Goal: Task Accomplishment & Management: Use online tool/utility

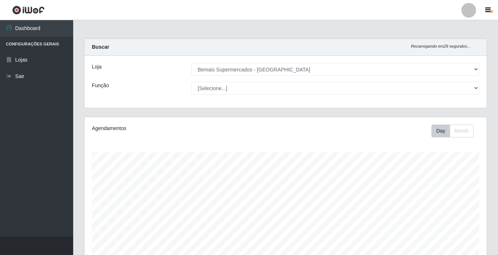
select select "250"
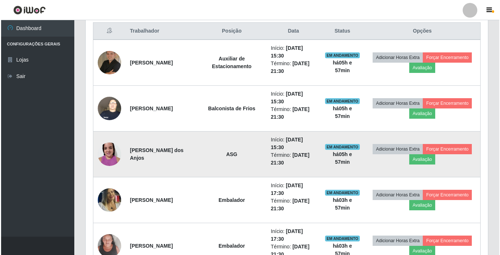
scroll to position [284, 0]
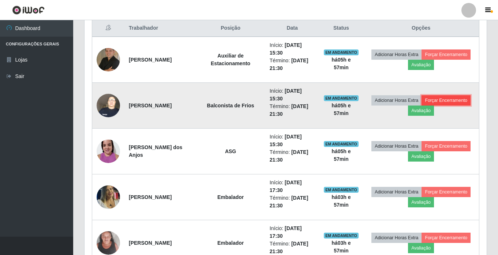
click at [457, 101] on button "Forçar Encerramento" at bounding box center [446, 100] width 49 height 10
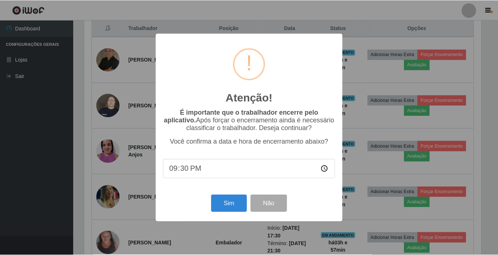
scroll to position [152, 399]
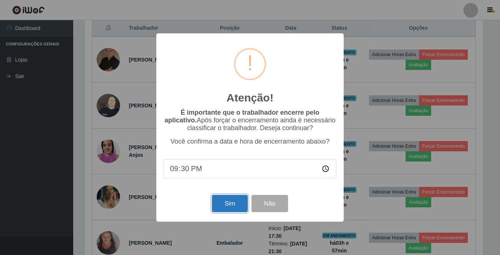
click at [231, 202] on button "Sim" at bounding box center [230, 203] width 36 height 17
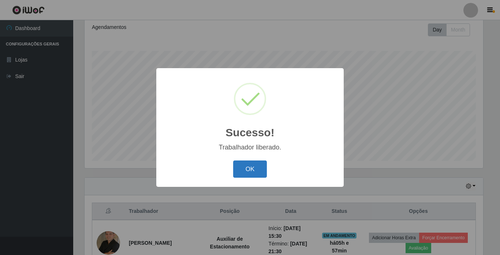
click at [243, 166] on button "OK" at bounding box center [250, 168] width 34 height 17
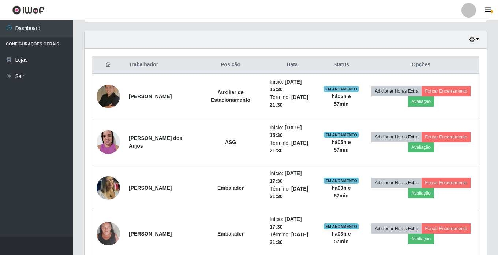
scroll to position [284, 0]
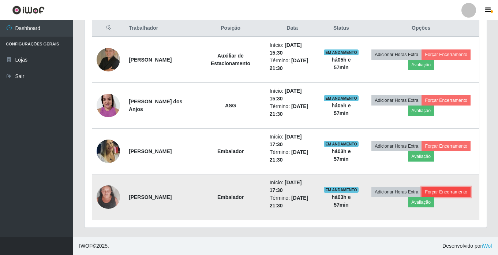
click at [441, 193] on button "Forçar Encerramento" at bounding box center [446, 192] width 49 height 10
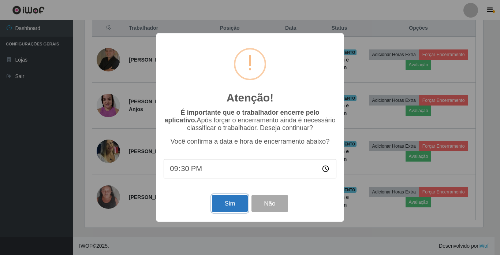
click at [226, 206] on button "Sim" at bounding box center [230, 203] width 36 height 17
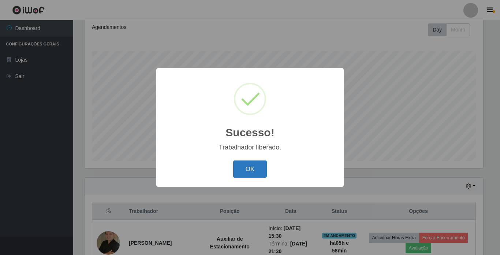
click at [253, 170] on button "OK" at bounding box center [250, 168] width 34 height 17
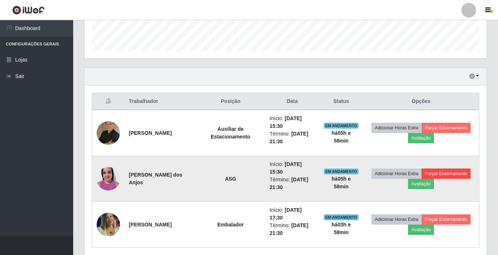
scroll to position [238, 0]
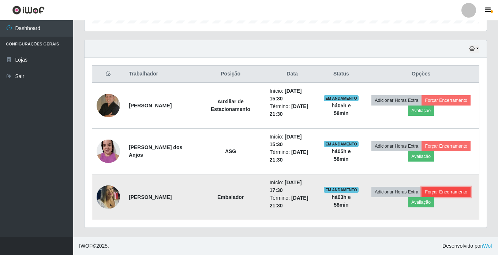
click at [447, 189] on button "Forçar Encerramento" at bounding box center [446, 192] width 49 height 10
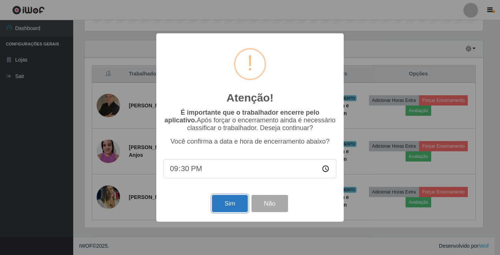
click at [229, 205] on button "Sim" at bounding box center [230, 203] width 36 height 17
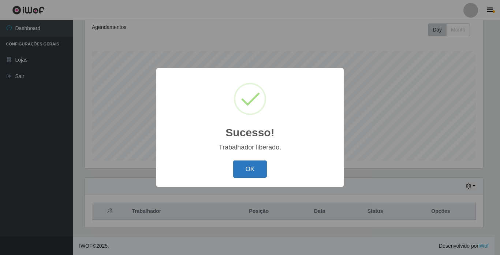
click at [254, 169] on button "OK" at bounding box center [250, 168] width 34 height 17
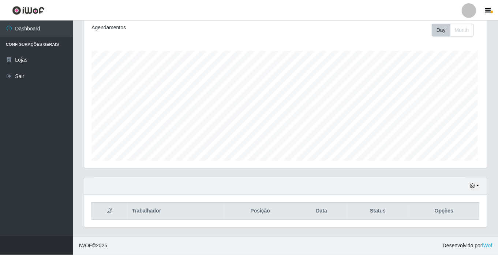
scroll to position [0, 0]
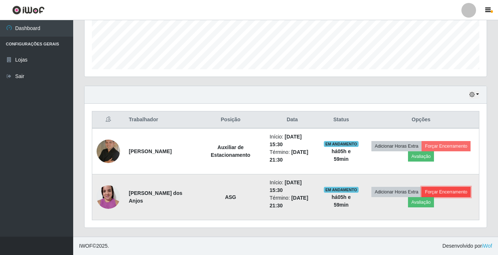
click at [450, 193] on button "Forçar Encerramento" at bounding box center [446, 192] width 49 height 10
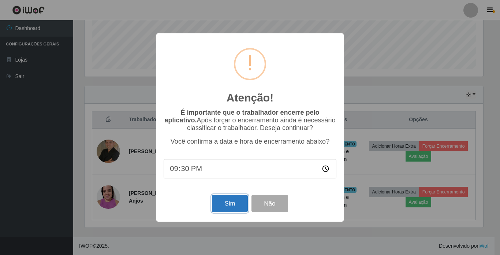
click at [234, 205] on button "Sim" at bounding box center [230, 203] width 36 height 17
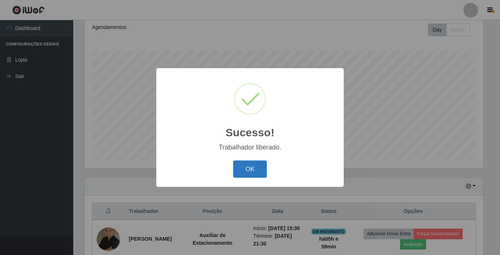
click at [246, 171] on button "OK" at bounding box center [250, 168] width 34 height 17
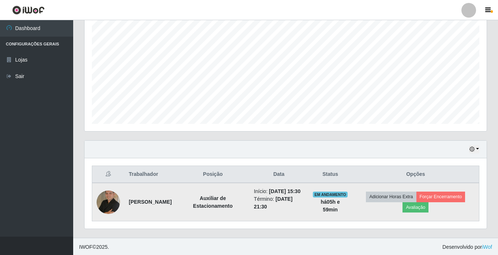
scroll to position [147, 0]
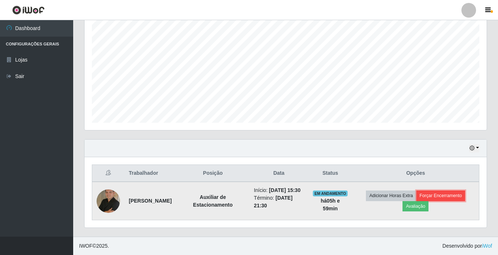
click at [452, 194] on button "Forçar Encerramento" at bounding box center [441, 195] width 49 height 10
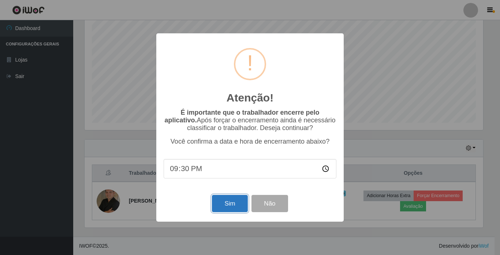
click at [221, 204] on button "Sim" at bounding box center [230, 203] width 36 height 17
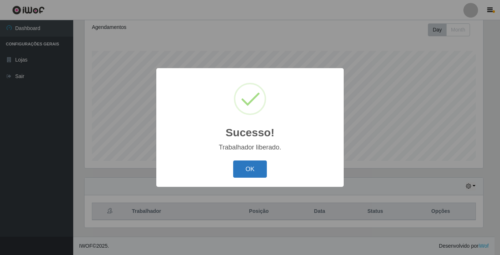
click at [249, 169] on button "OK" at bounding box center [250, 168] width 34 height 17
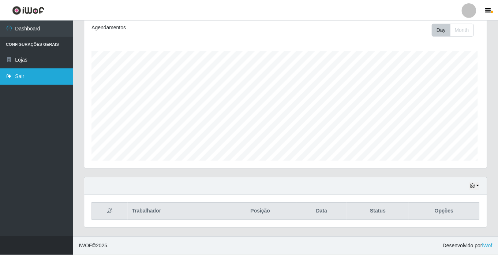
scroll to position [152, 402]
click at [18, 76] on link "Sair" at bounding box center [36, 76] width 73 height 16
